Goal: Task Accomplishment & Management: Manage account settings

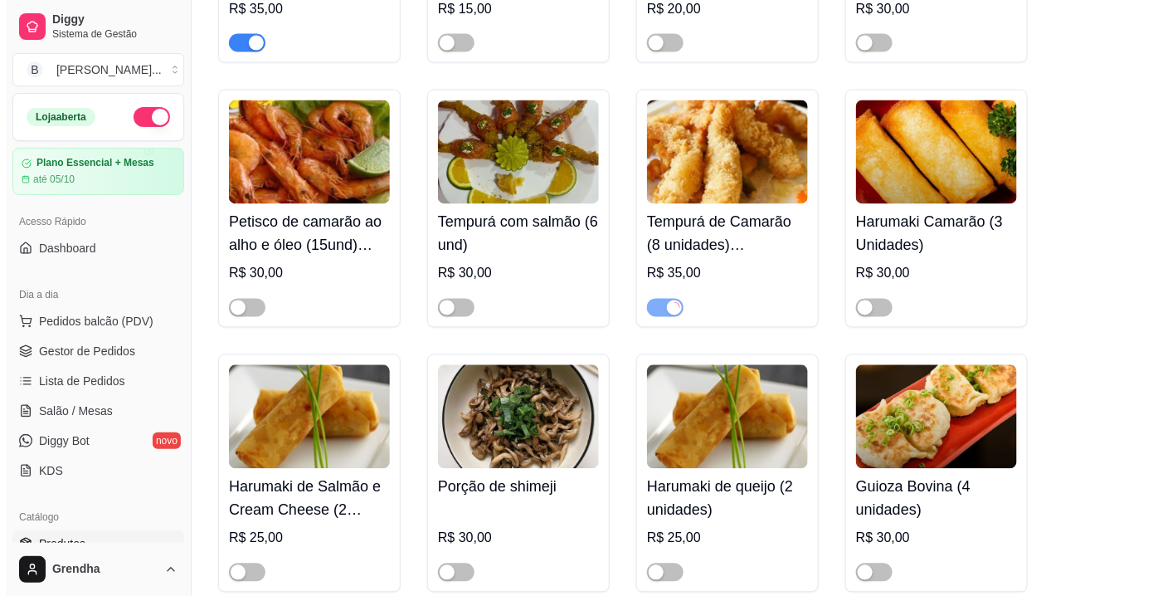
scroll to position [54, 0]
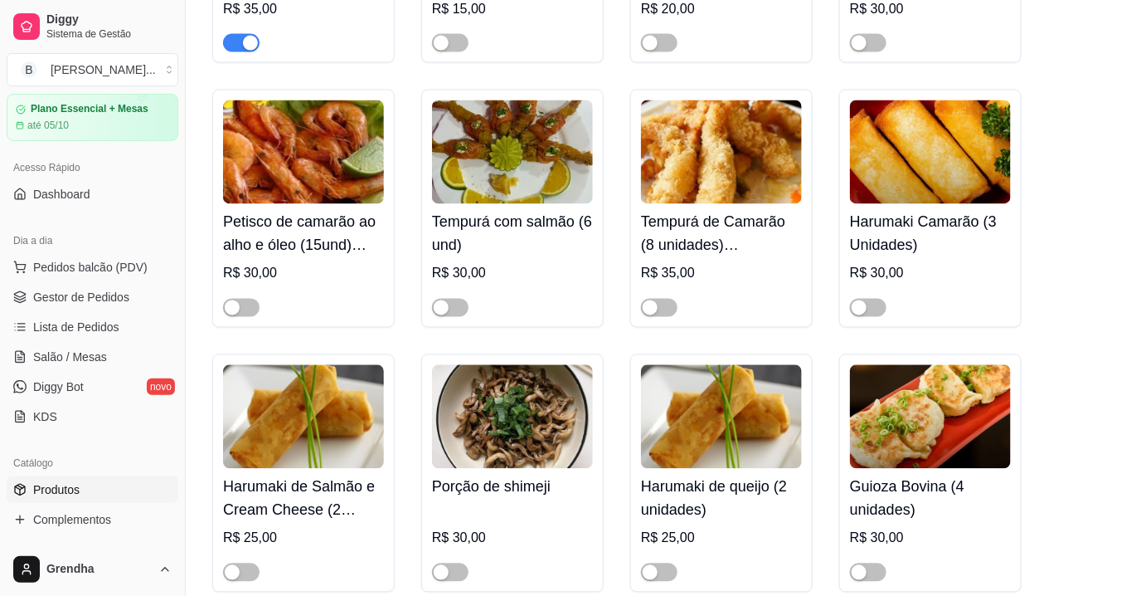
click at [664, 299] on span "button" at bounding box center [659, 308] width 37 height 18
click at [442, 300] on div "button" at bounding box center [441, 307] width 15 height 15
click at [223, 211] on h4 "Petisco de camarão ao alho e óleo (15und) acompanha limão" at bounding box center [303, 234] width 161 height 46
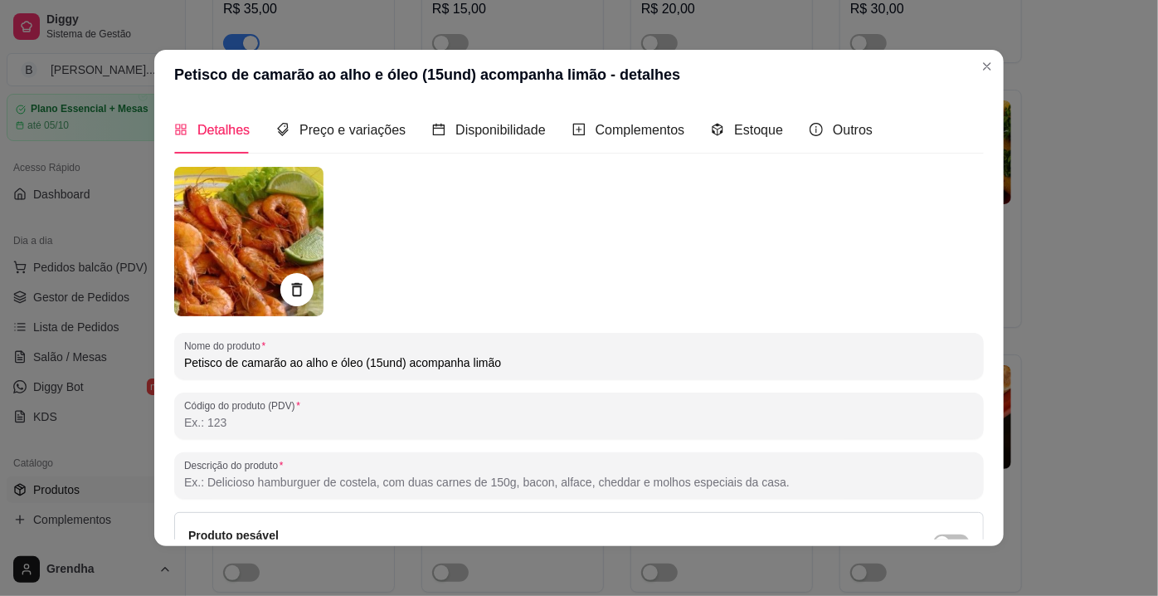
click at [221, 214] on img at bounding box center [248, 241] width 149 height 149
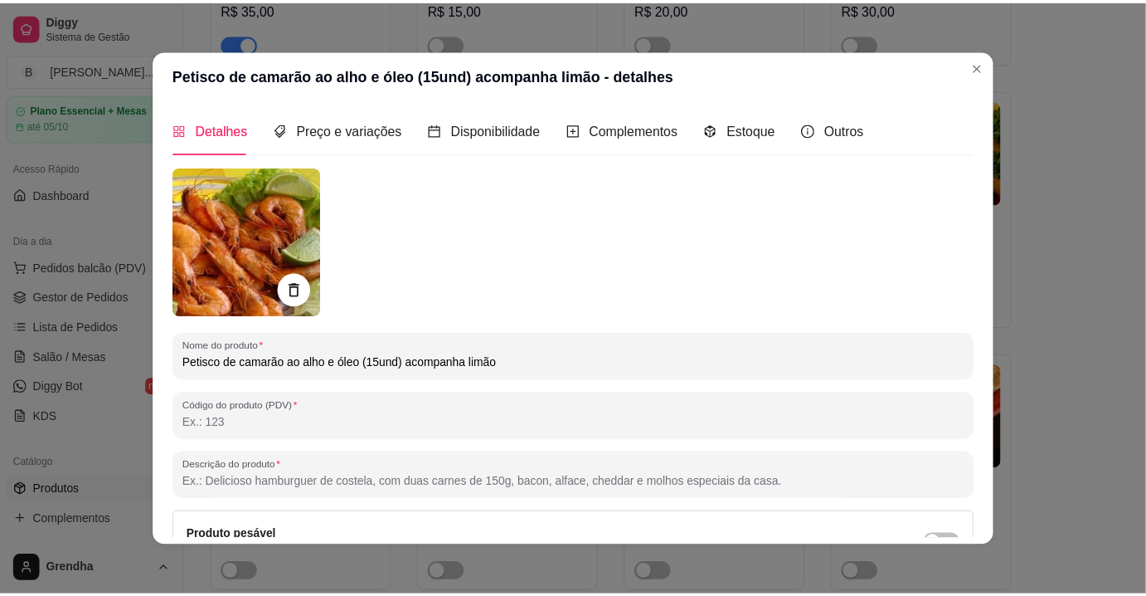
scroll to position [3, 0]
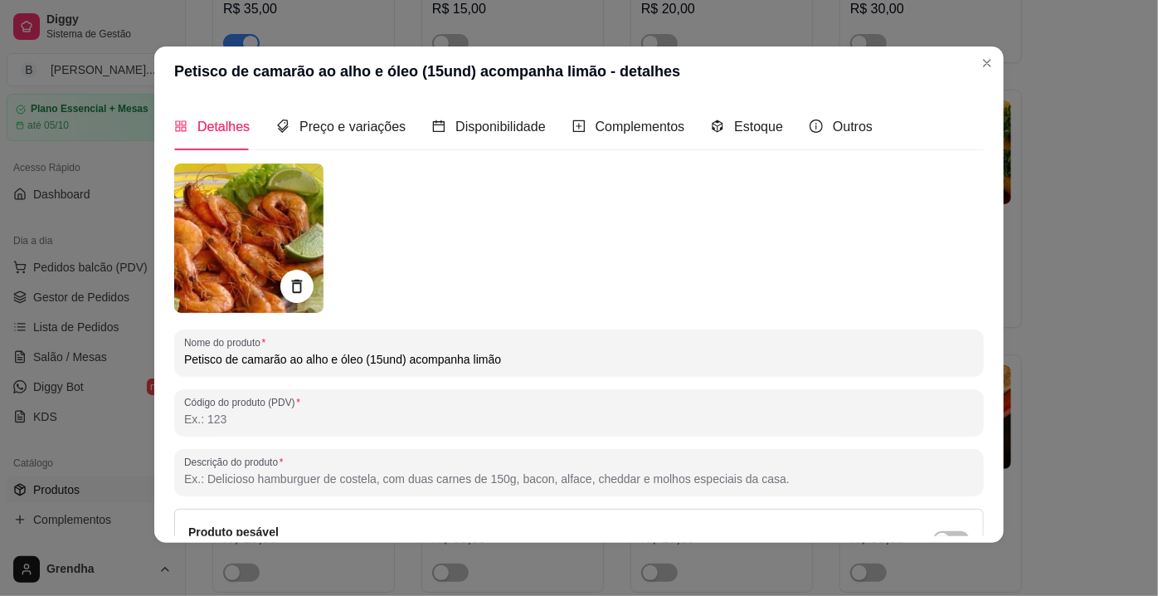
drag, startPoint x: 137, startPoint y: 630, endPoint x: 157, endPoint y: 631, distance: 20.0
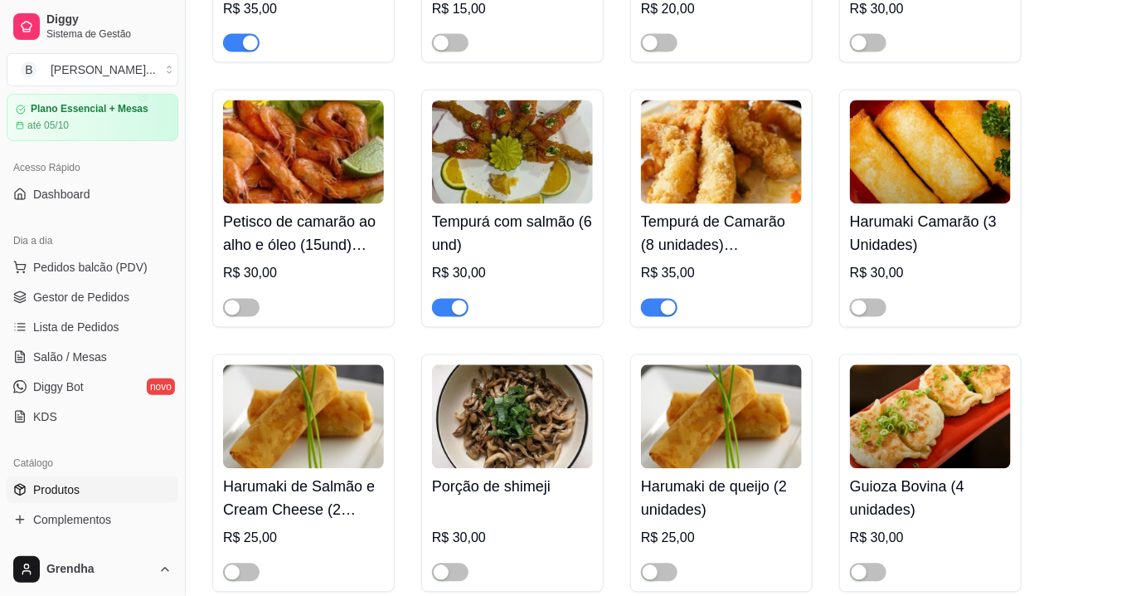
click at [37, 371] on ul "Pedidos balcão (PDV) Gestor de Pedidos Lista de Pedidos Salão / Mesas Diggy Bot…" at bounding box center [93, 342] width 172 height 176
click at [36, 358] on span "Salão / Mesas" at bounding box center [70, 356] width 74 height 17
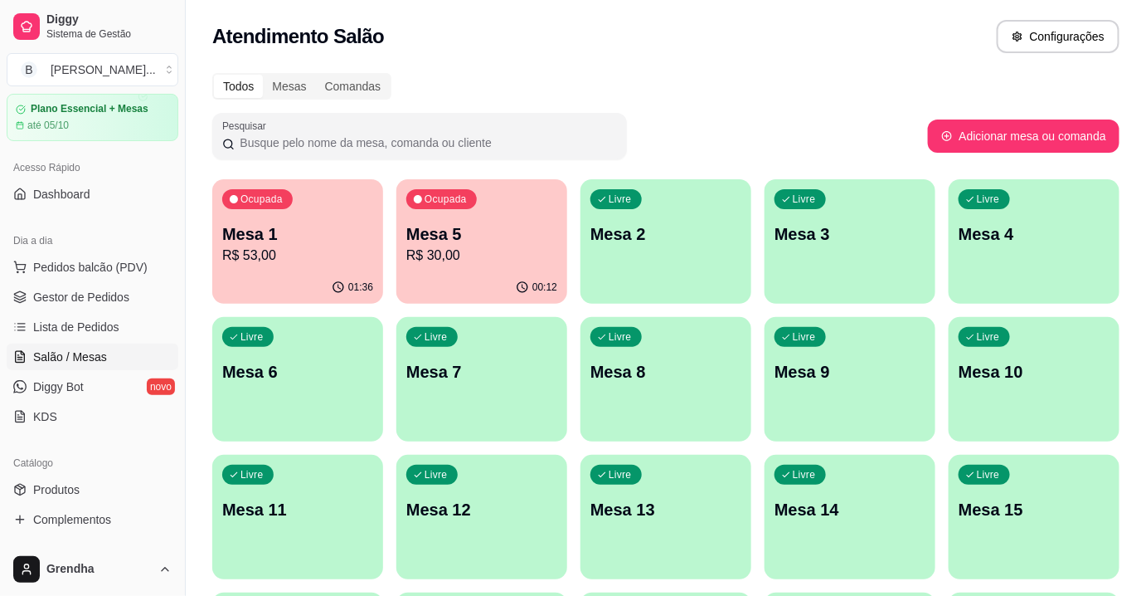
click at [455, 251] on p "R$ 30,00" at bounding box center [481, 256] width 151 height 20
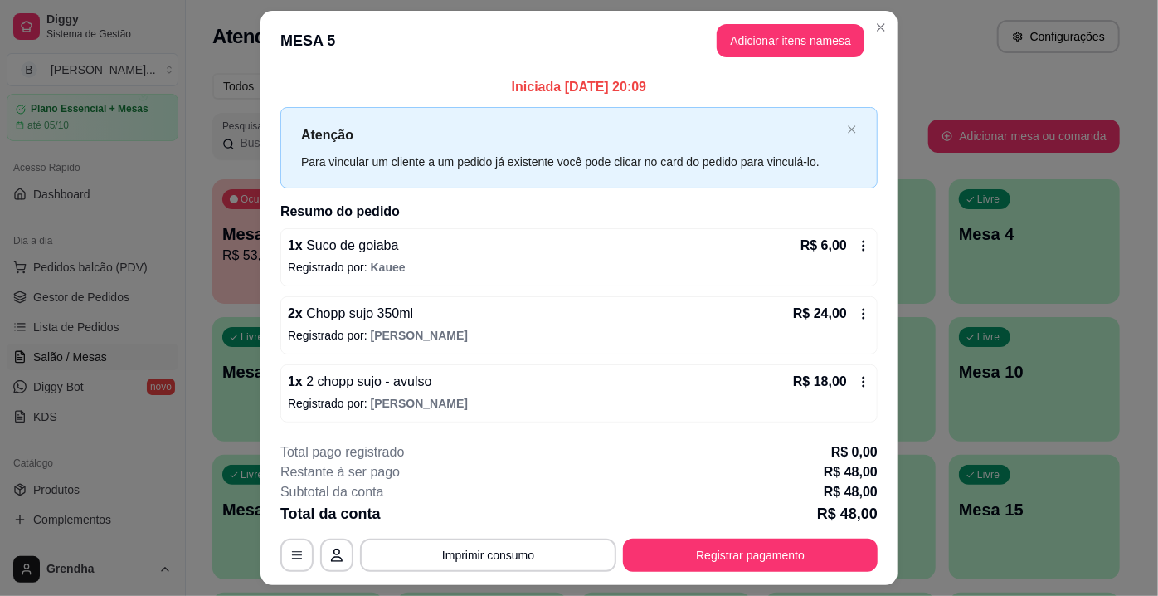
click at [857, 315] on icon at bounding box center [863, 313] width 13 height 13
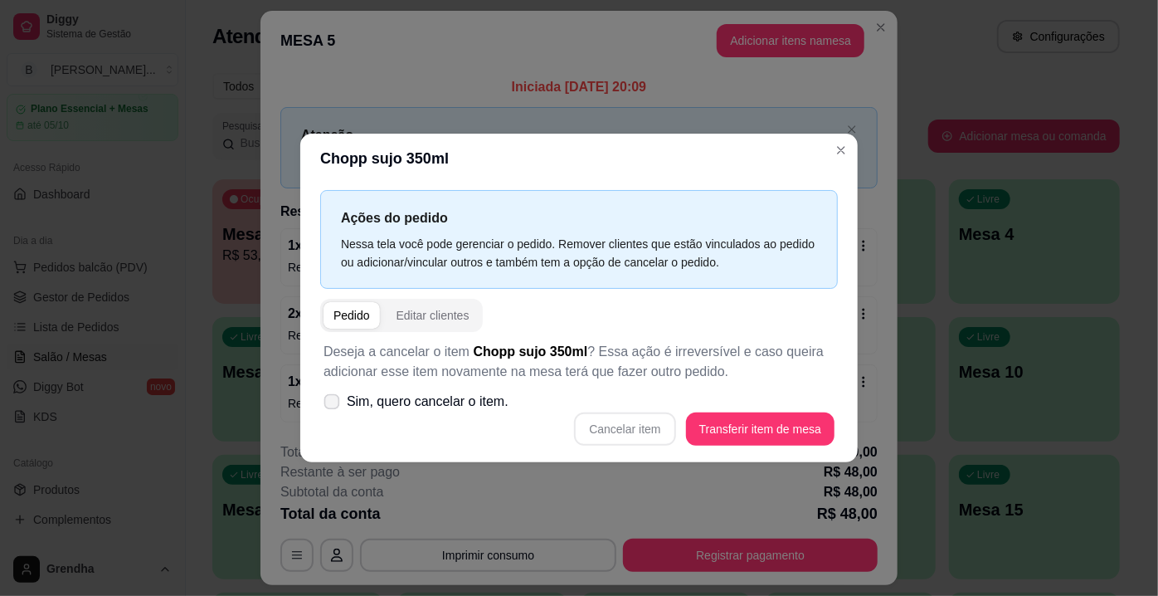
click at [341, 405] on label "Sim, quero cancelar o item." at bounding box center [416, 401] width 198 height 33
click at [333, 405] on input "Sim, quero cancelar o item." at bounding box center [328, 410] width 11 height 11
checkbox input "true"
click at [638, 431] on button "Cancelar item" at bounding box center [624, 428] width 101 height 33
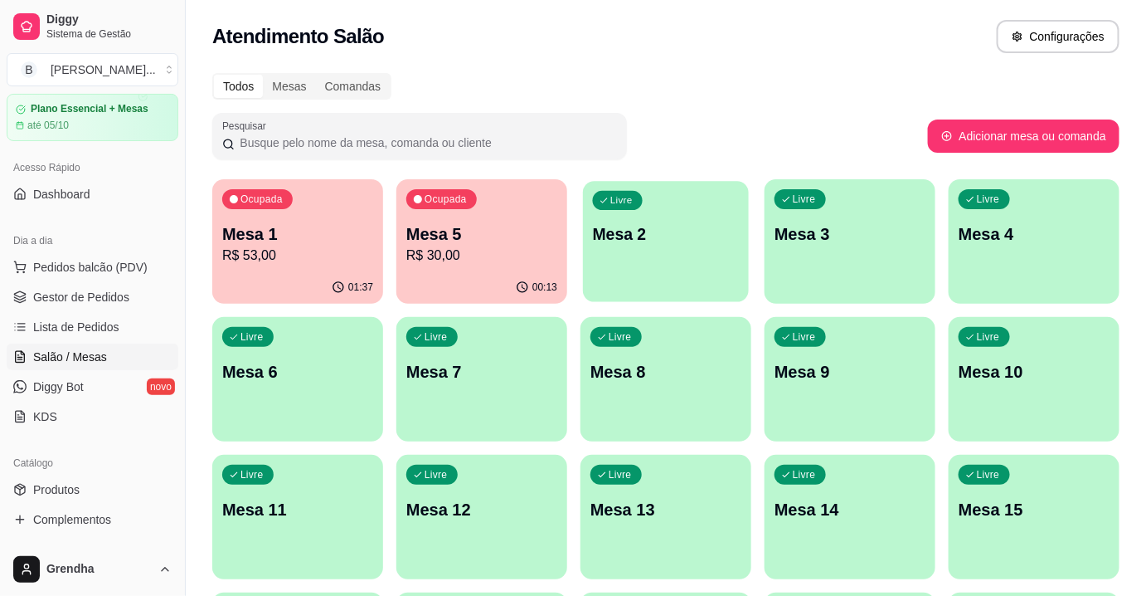
click at [715, 242] on p "Mesa 2" at bounding box center [666, 234] width 147 height 22
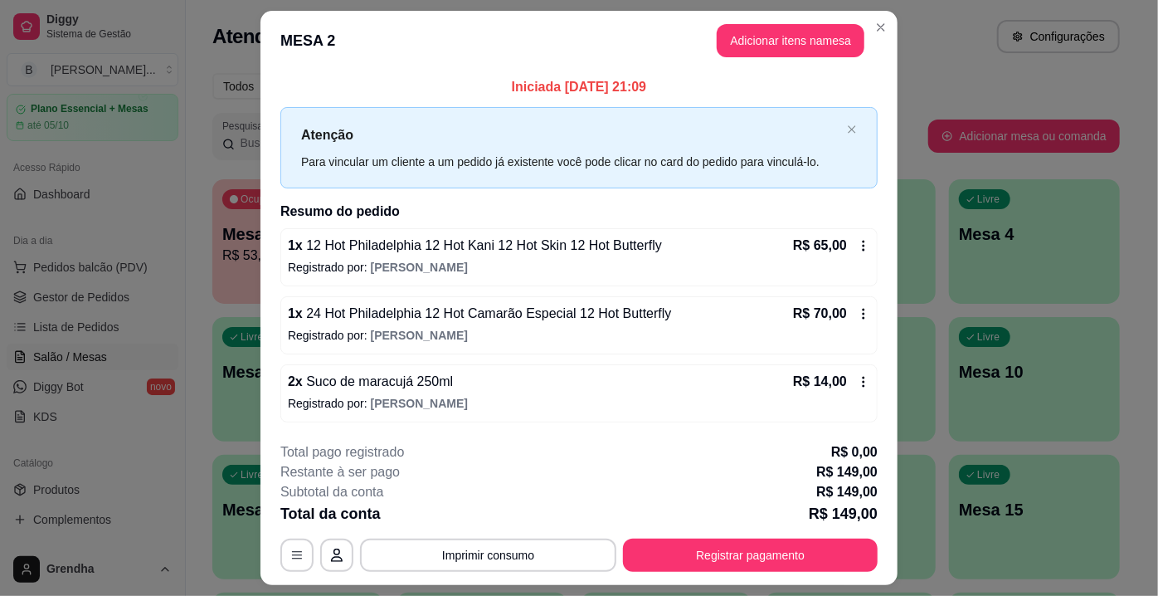
click at [857, 251] on icon at bounding box center [863, 245] width 13 height 13
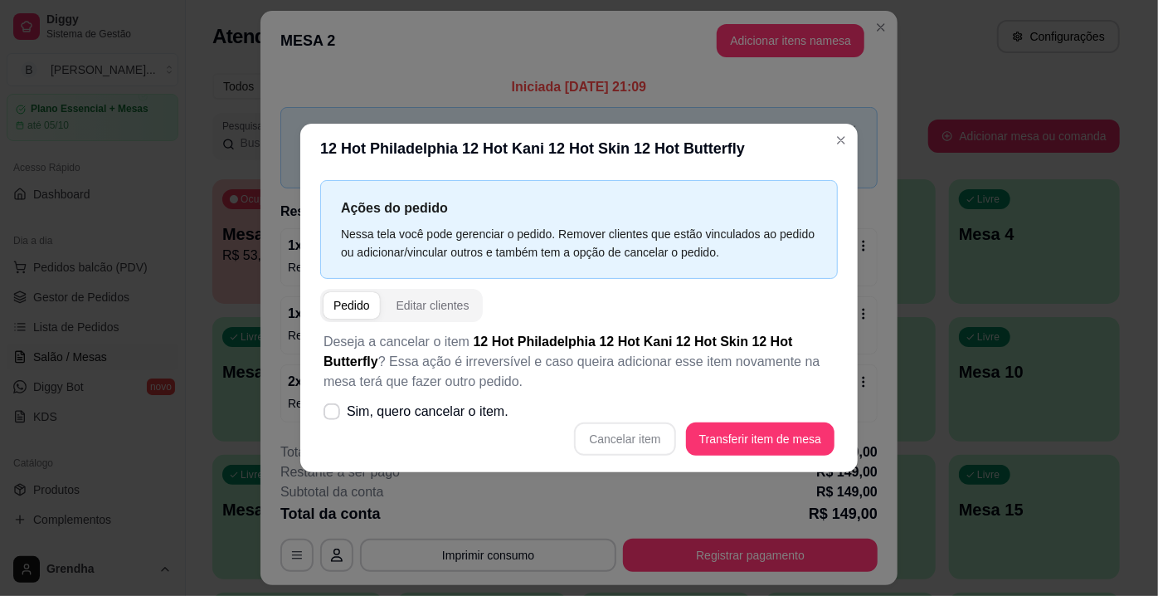
click at [609, 454] on div "Cancelar item Transferir item de mesa" at bounding box center [579, 438] width 511 height 33
click at [641, 439] on div "Cancelar item Transferir item de mesa" at bounding box center [579, 438] width 511 height 33
click at [344, 403] on label "Sim, quero cancelar o item." at bounding box center [416, 411] width 198 height 33
click at [333, 415] on input "Sim, quero cancelar o item." at bounding box center [328, 420] width 11 height 11
checkbox input "true"
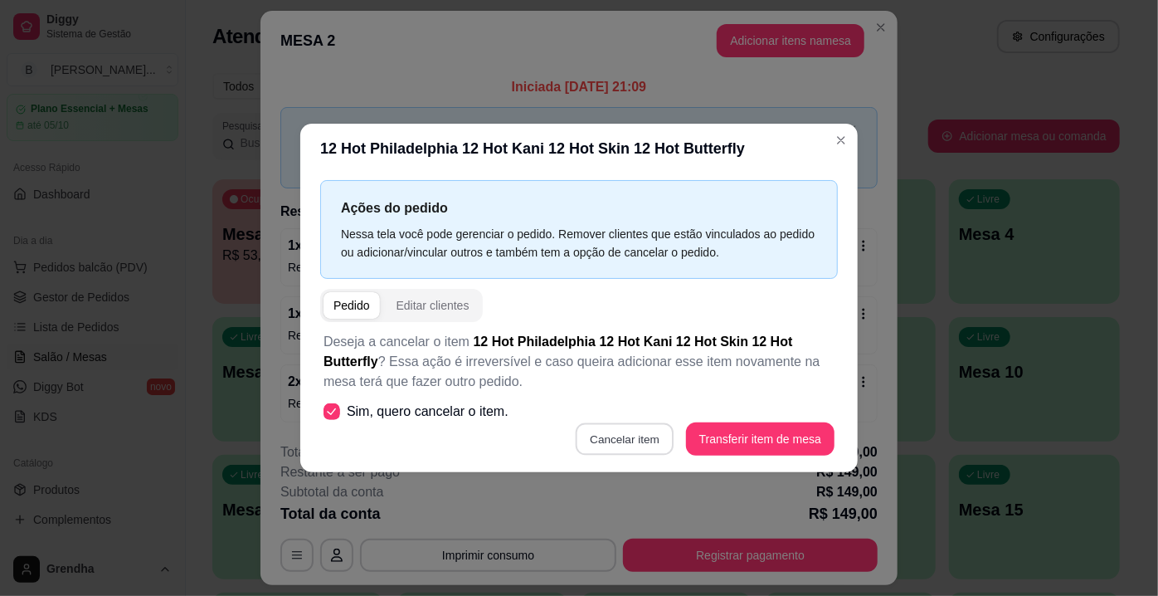
click at [621, 439] on button "Cancelar item" at bounding box center [625, 439] width 99 height 32
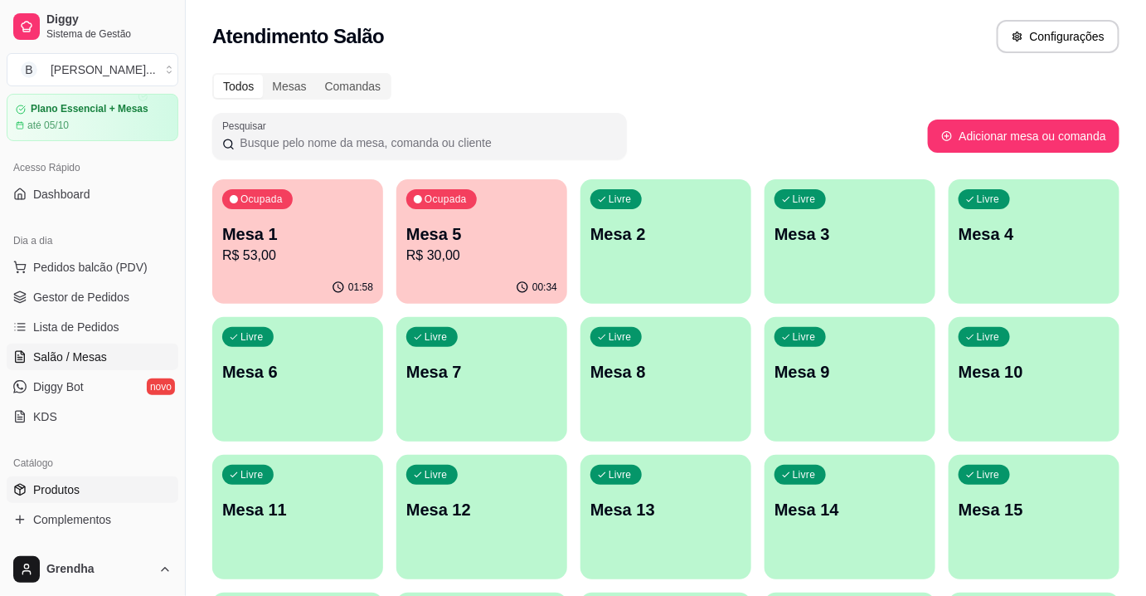
click at [64, 486] on span "Produtos" at bounding box center [56, 489] width 46 height 17
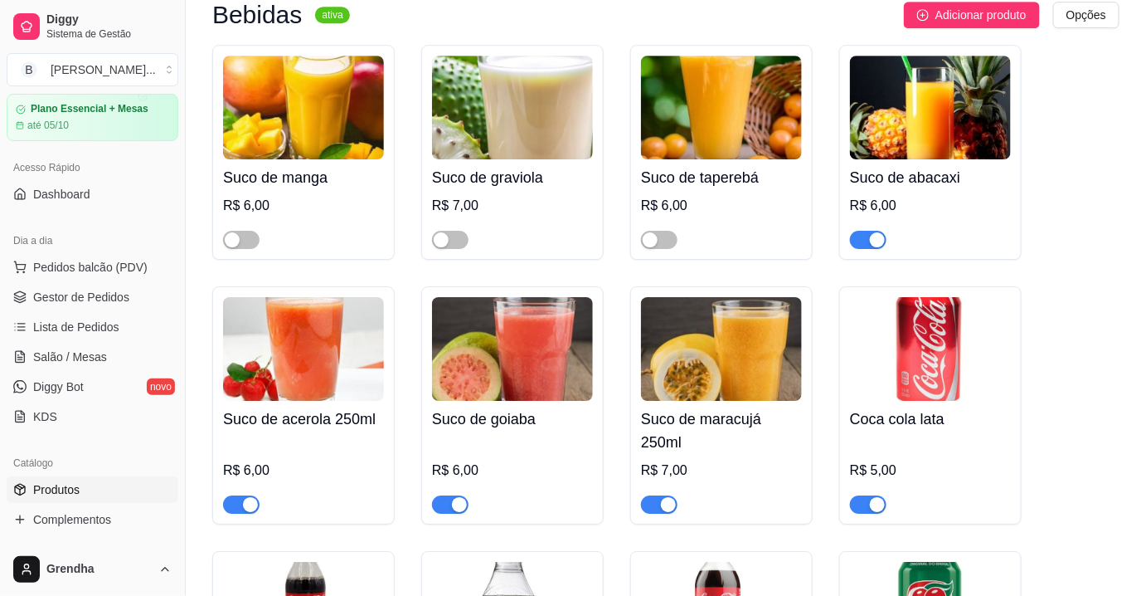
scroll to position [3876, 0]
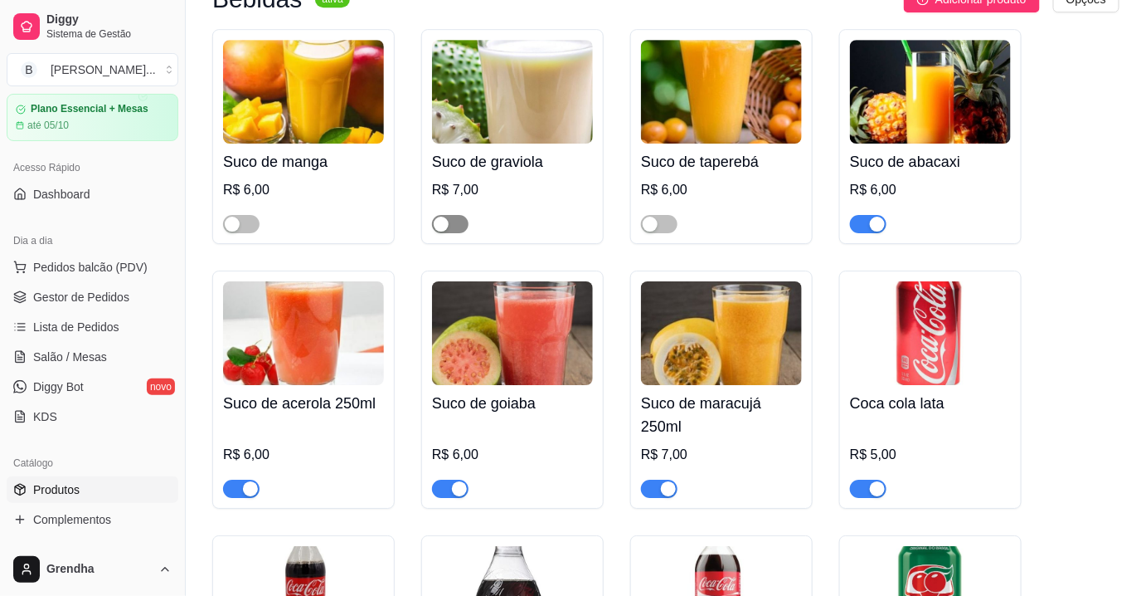
click at [451, 215] on span "button" at bounding box center [450, 224] width 37 height 18
click at [89, 367] on link "Salão / Mesas" at bounding box center [93, 356] width 172 height 27
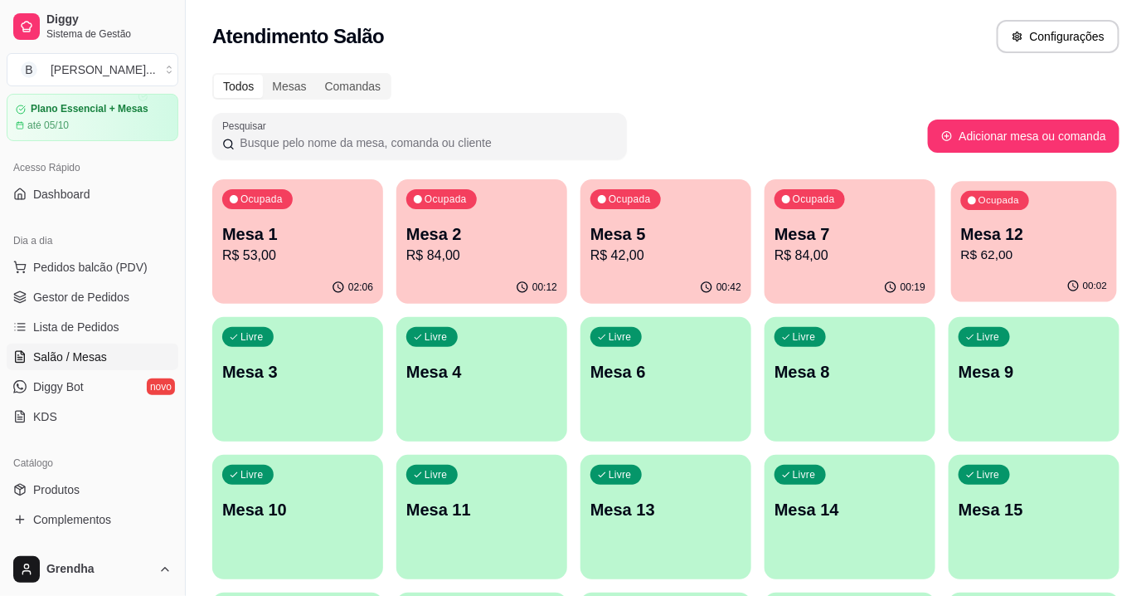
click at [1031, 246] on p "R$ 62,00" at bounding box center [1034, 255] width 147 height 19
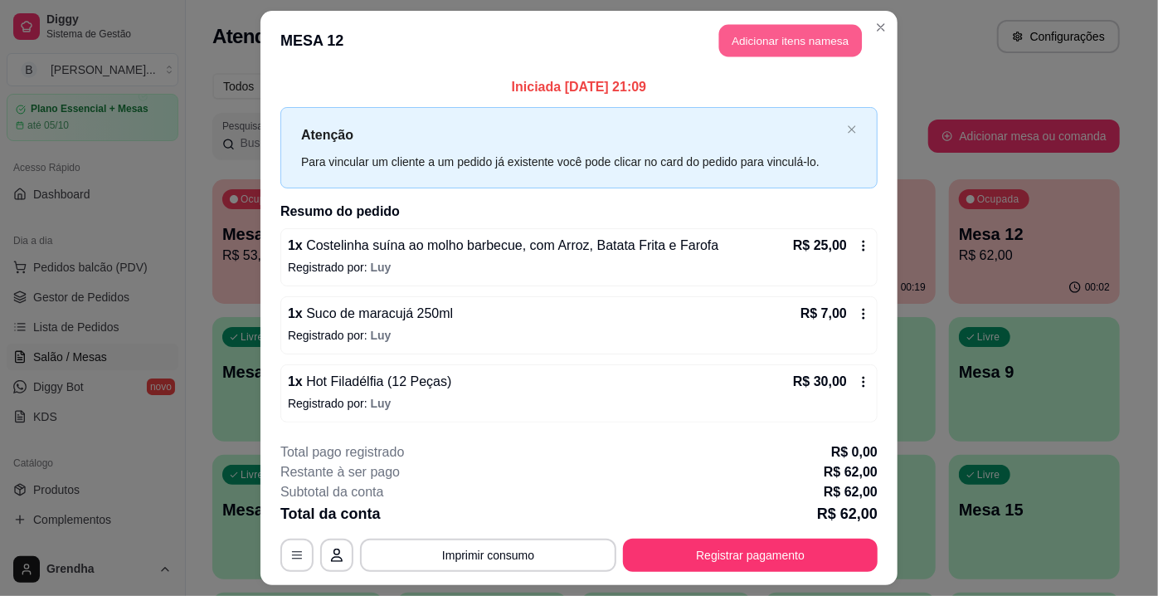
click at [787, 48] on button "Adicionar itens na mesa" at bounding box center [790, 41] width 143 height 32
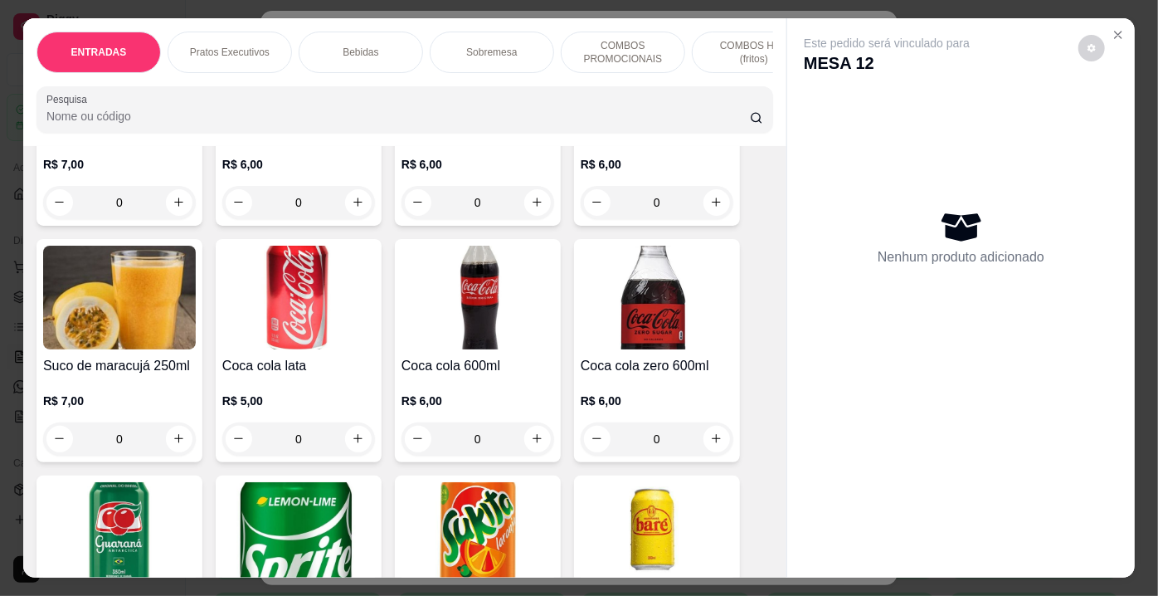
scroll to position [1528, 0]
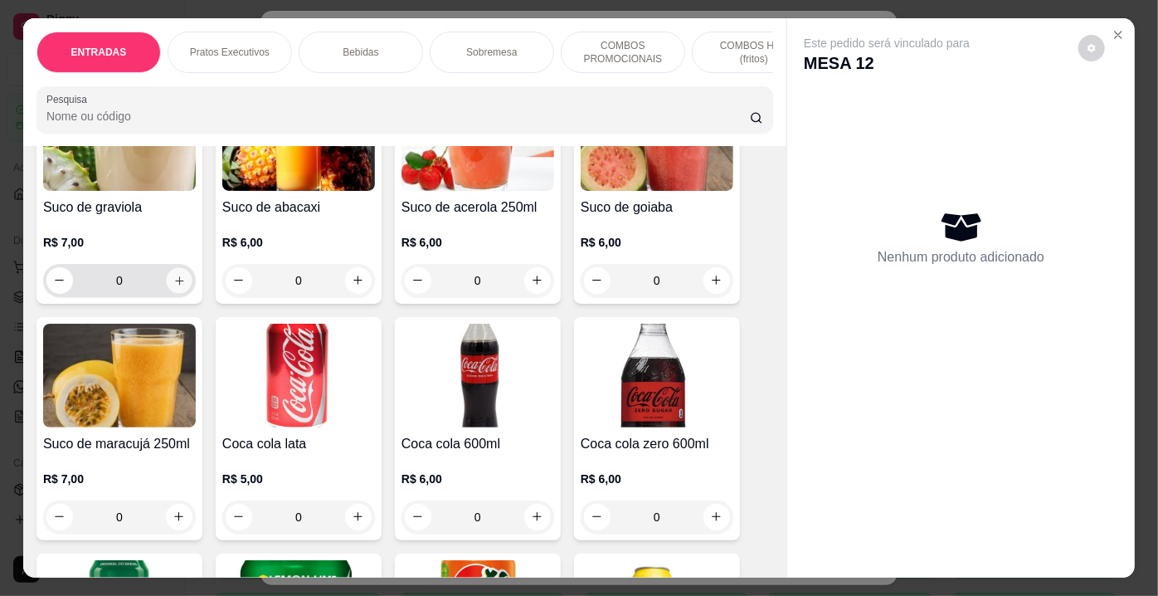
click at [179, 280] on icon "increase-product-quantity" at bounding box center [179, 280] width 12 height 12
type input "1"
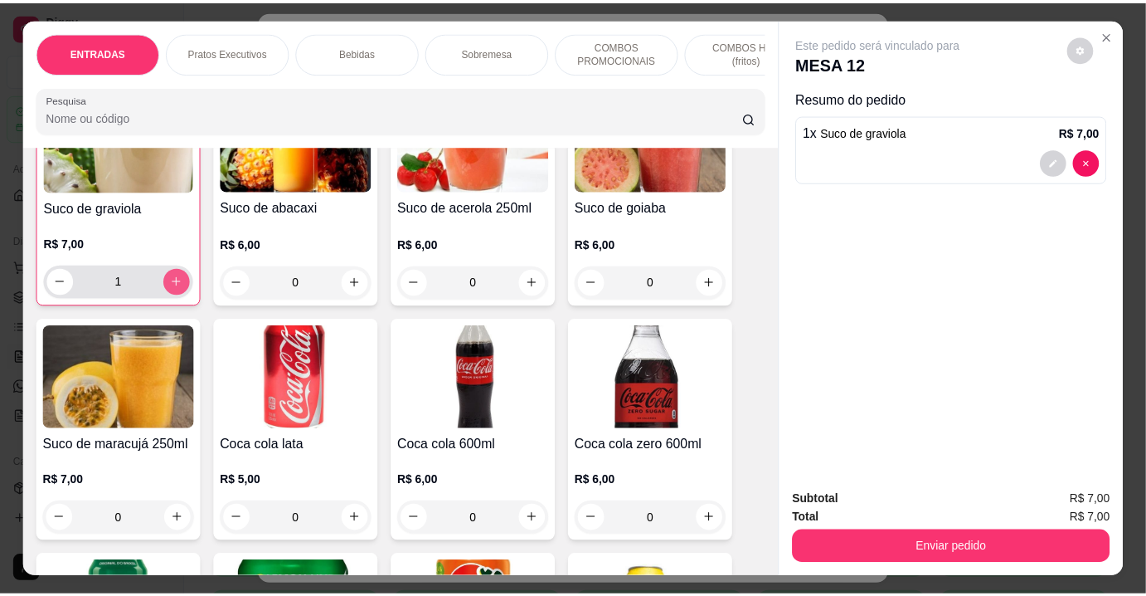
scroll to position [1529, 0]
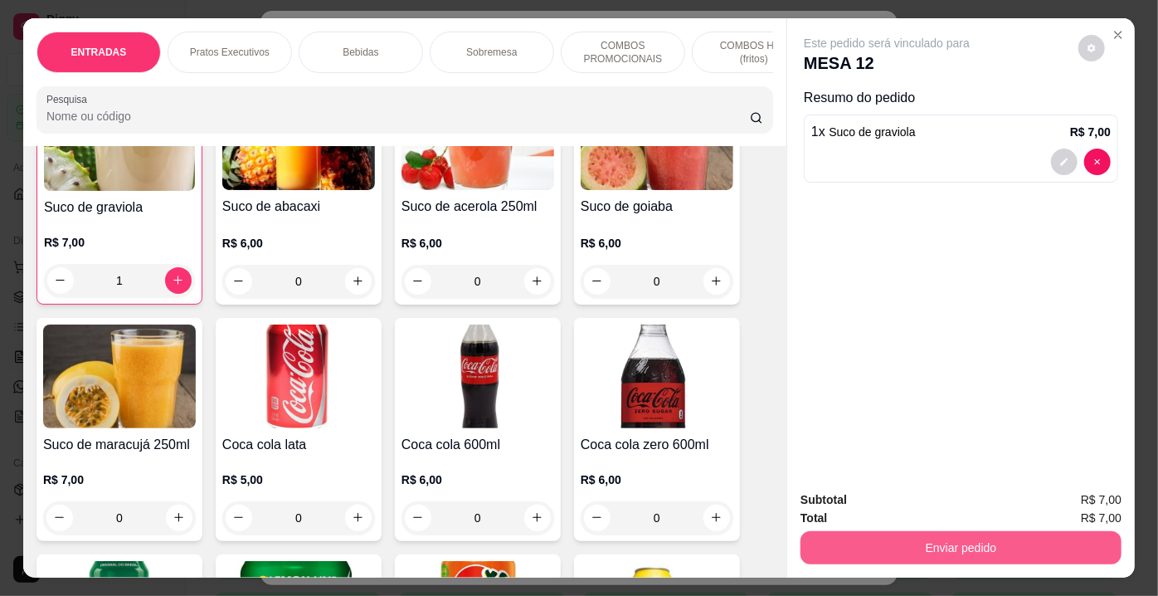
click at [930, 549] on button "Enviar pedido" at bounding box center [961, 547] width 321 height 33
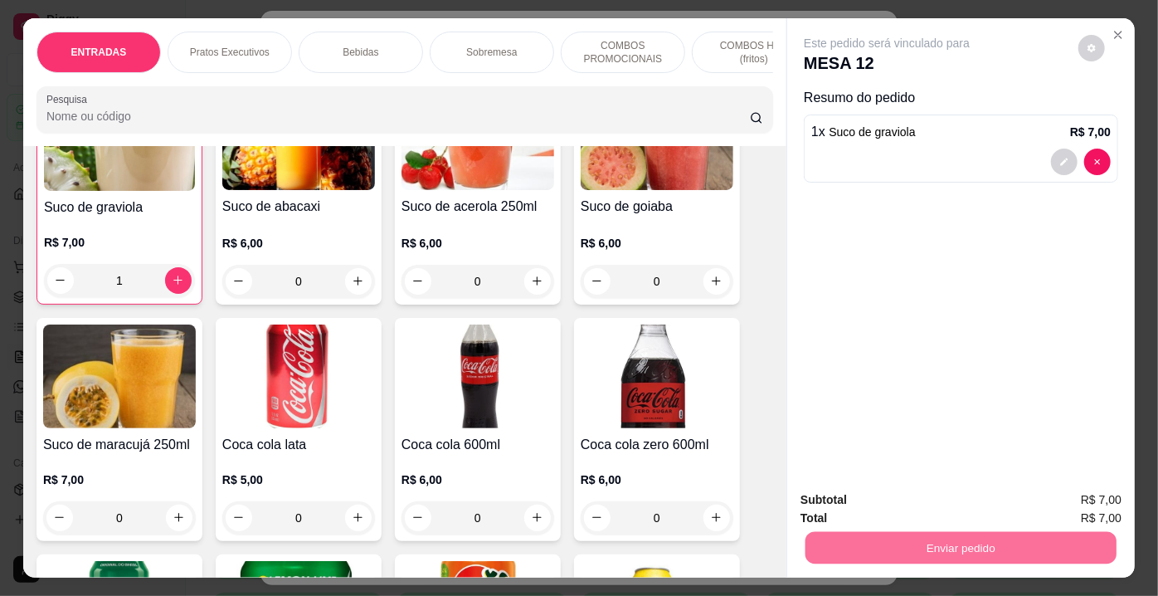
click at [1115, 497] on button "Enviar pedido" at bounding box center [1079, 501] width 91 height 31
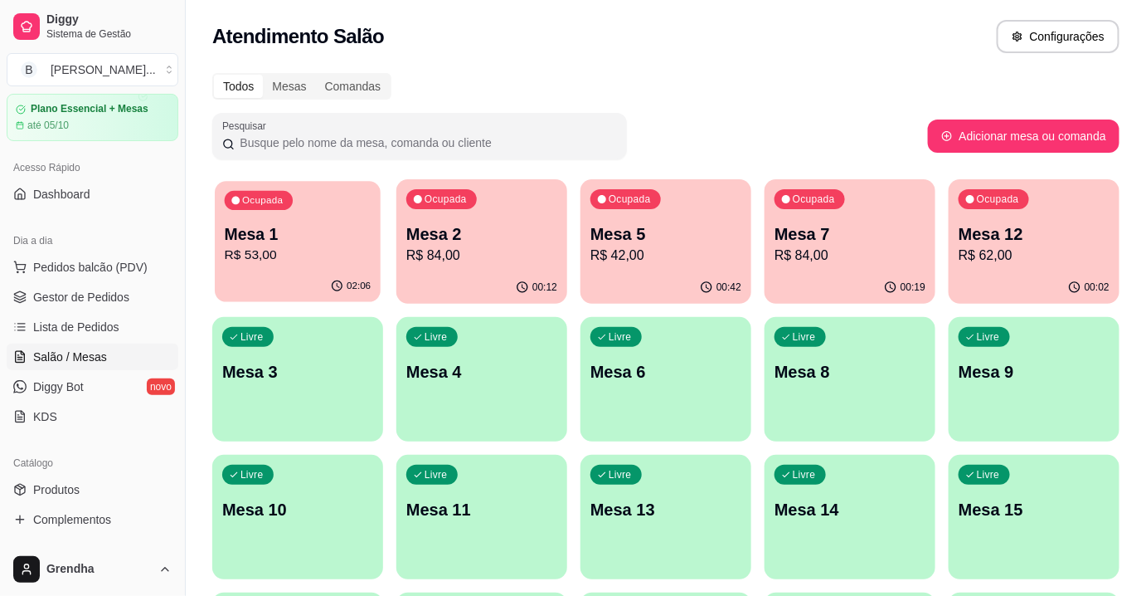
click at [298, 226] on p "Mesa 1" at bounding box center [298, 234] width 147 height 22
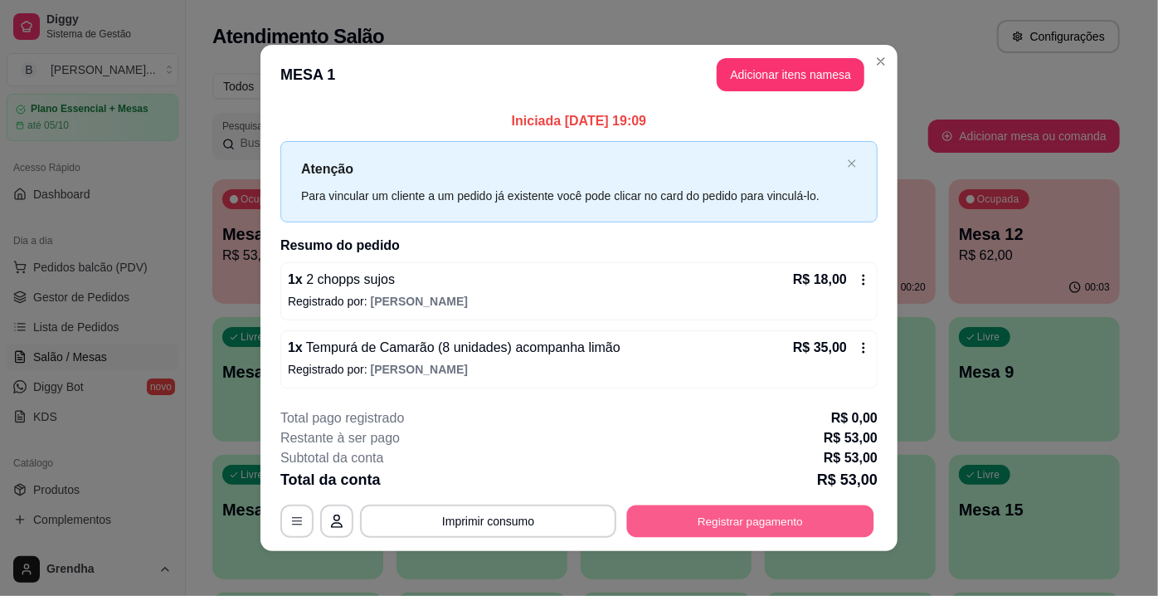
click at [671, 512] on button "Registrar pagamento" at bounding box center [750, 520] width 247 height 32
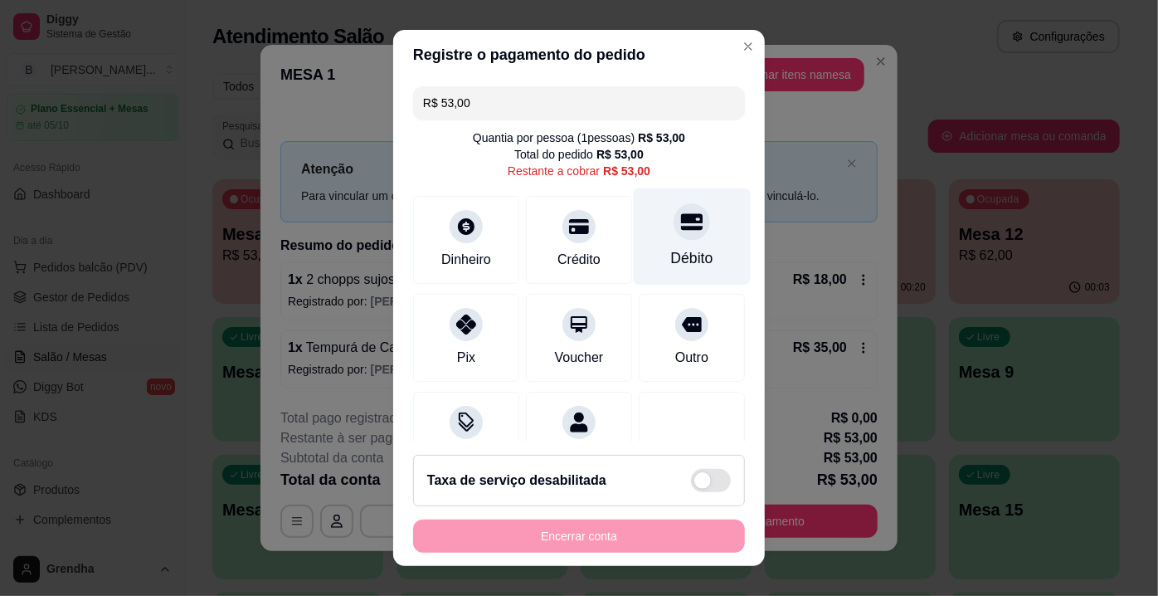
click at [672, 258] on div "Débito" at bounding box center [692, 258] width 42 height 22
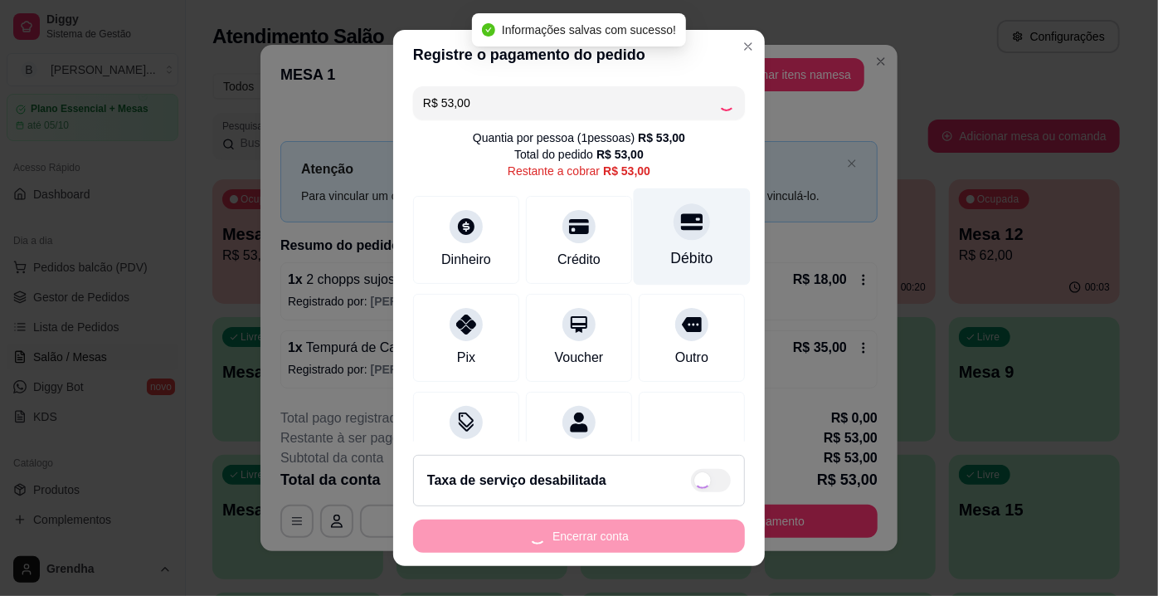
type input "R$ 0,00"
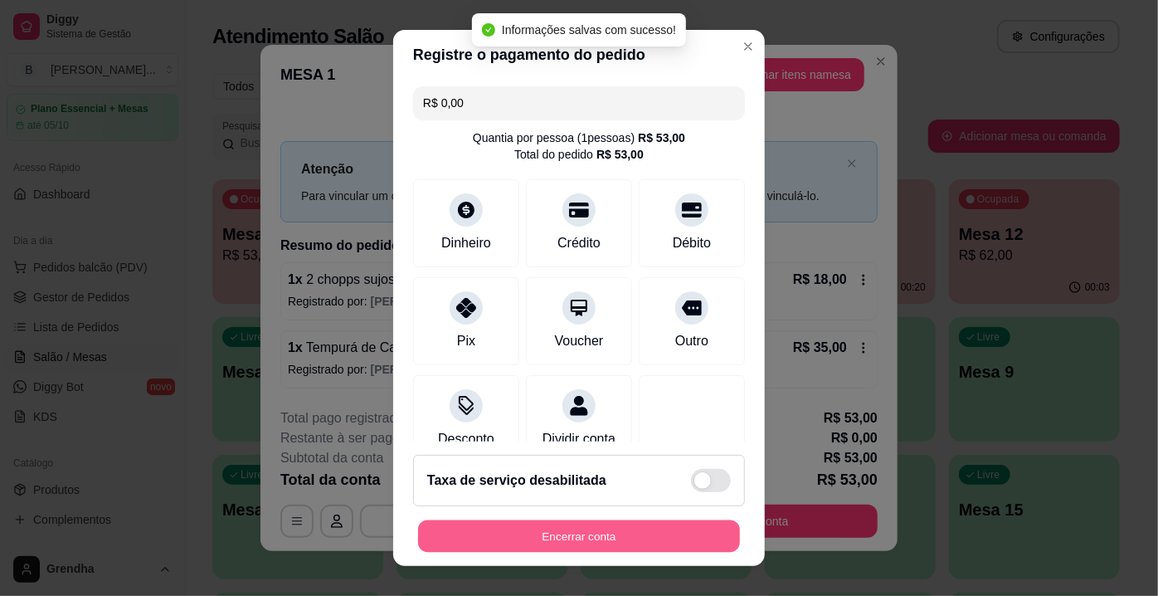
click at [614, 552] on div "Encerrar conta" at bounding box center [579, 535] width 332 height 33
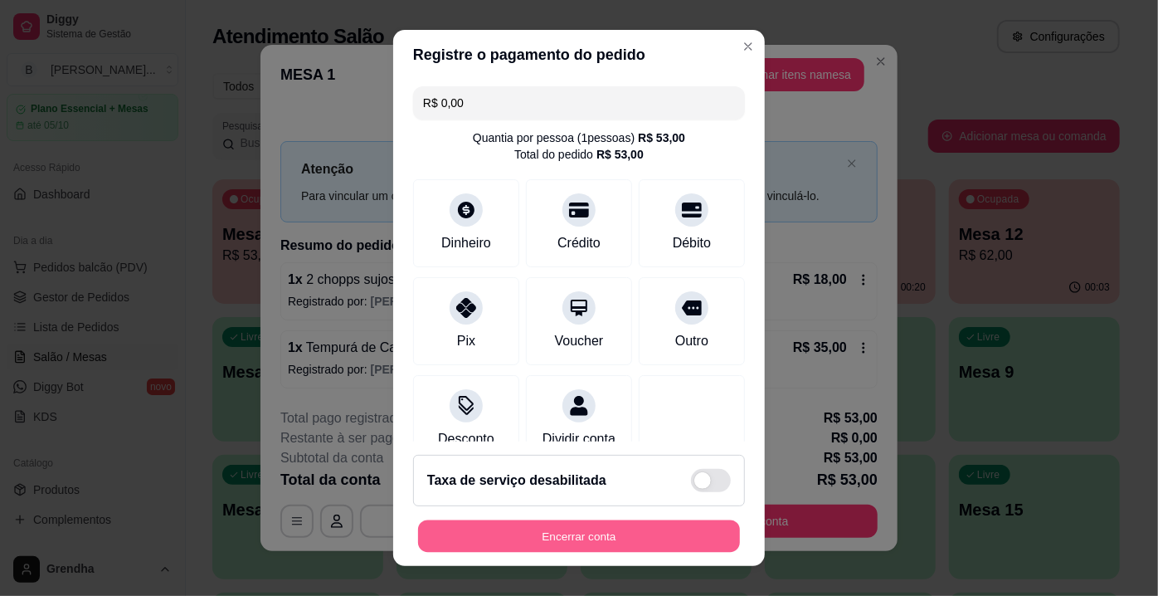
click at [651, 527] on button "Encerrar conta" at bounding box center [579, 536] width 322 height 32
